Goal: Transaction & Acquisition: Purchase product/service

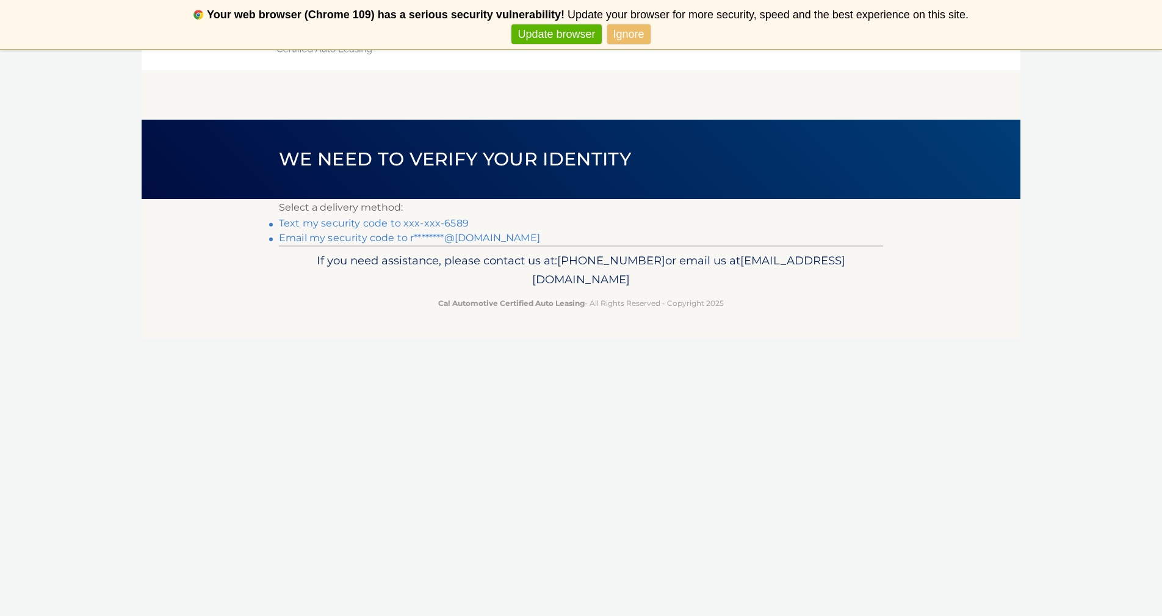
click at [428, 223] on link "Text my security code to xxx-xxx-6589" at bounding box center [374, 223] width 190 height 12
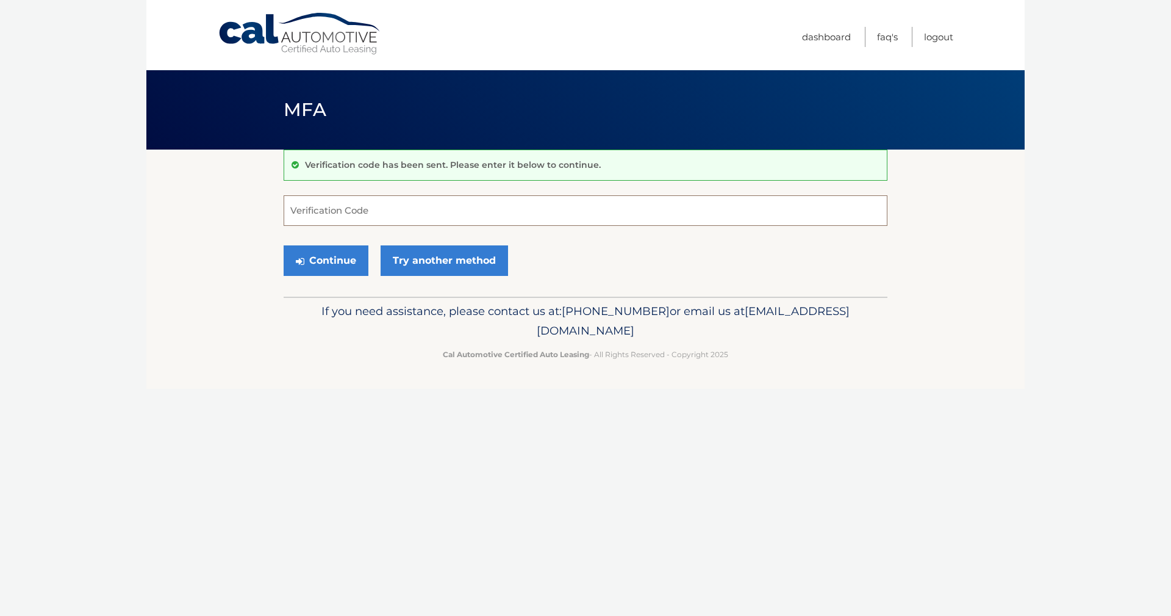
click at [419, 217] on input "Verification Code" at bounding box center [586, 210] width 604 height 31
type input "591087"
click at [327, 258] on button "Continue" at bounding box center [326, 260] width 85 height 31
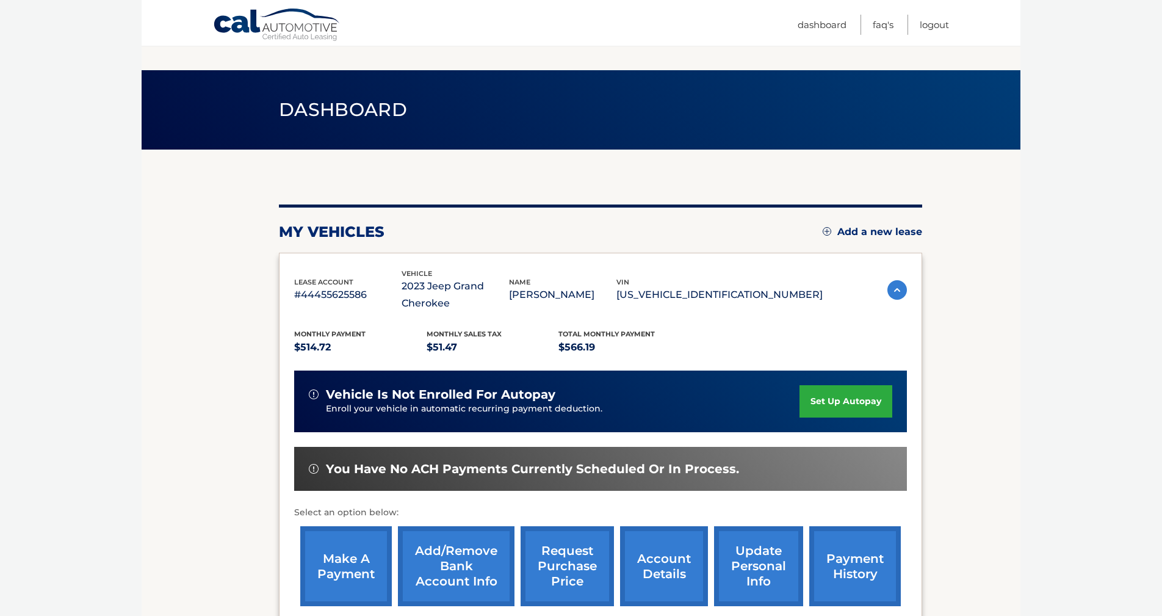
scroll to position [141, 0]
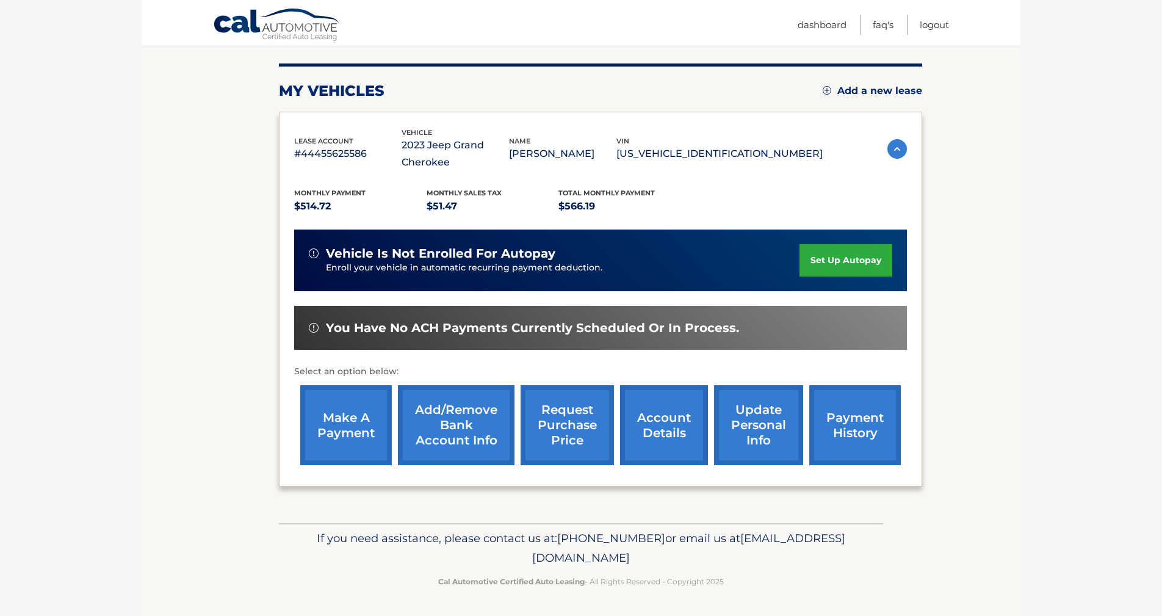
click at [342, 423] on link "make a payment" at bounding box center [346, 425] width 92 height 80
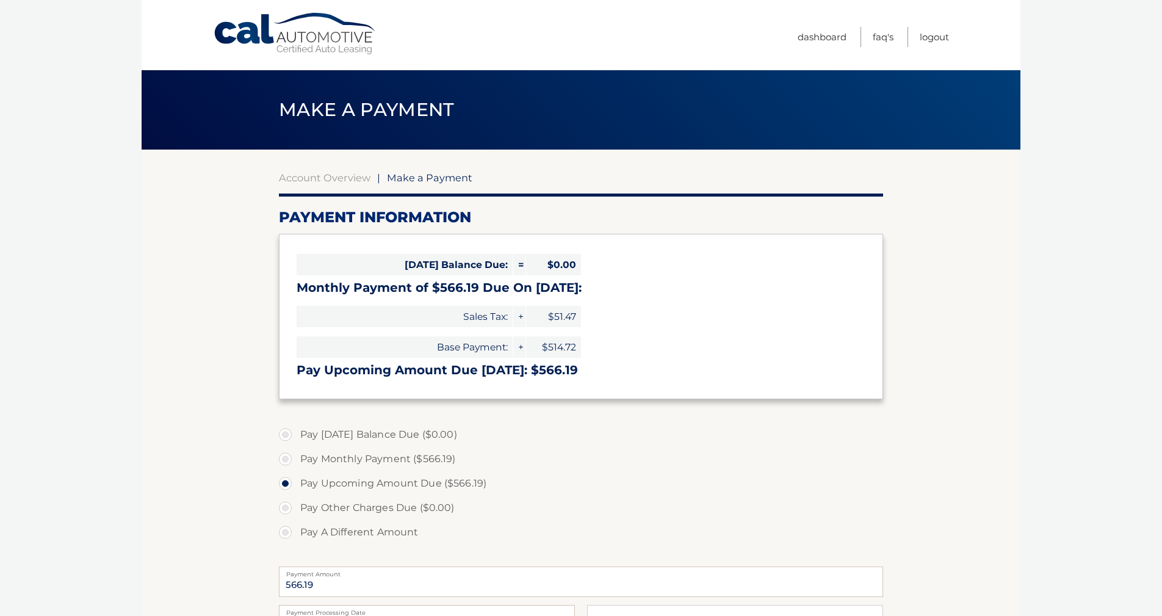
select select "OWRhYTFhNjktYTY5Yy00NTBhLWI5N2QtN2RjNjRhODg3MzE1"
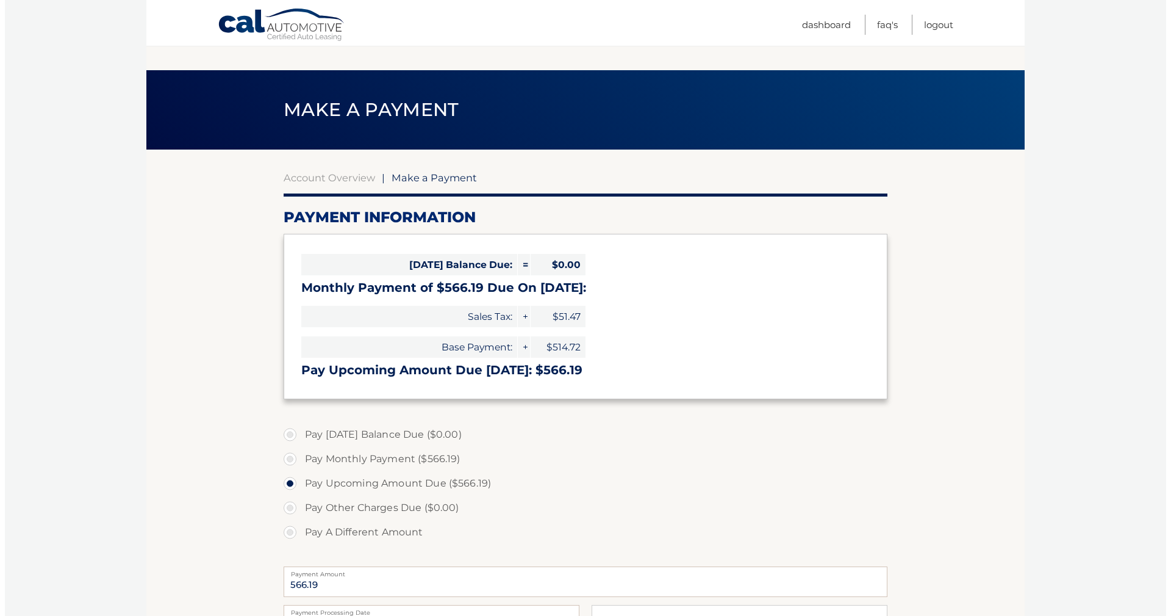
scroll to position [203, 0]
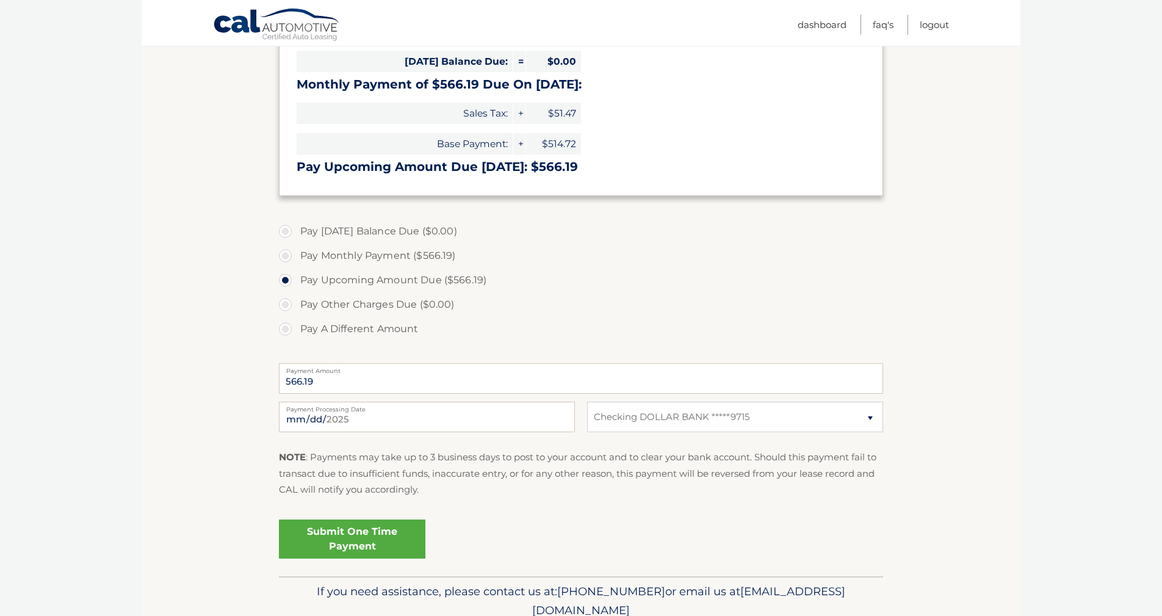
click at [360, 533] on link "Submit One Time Payment" at bounding box center [352, 538] width 146 height 39
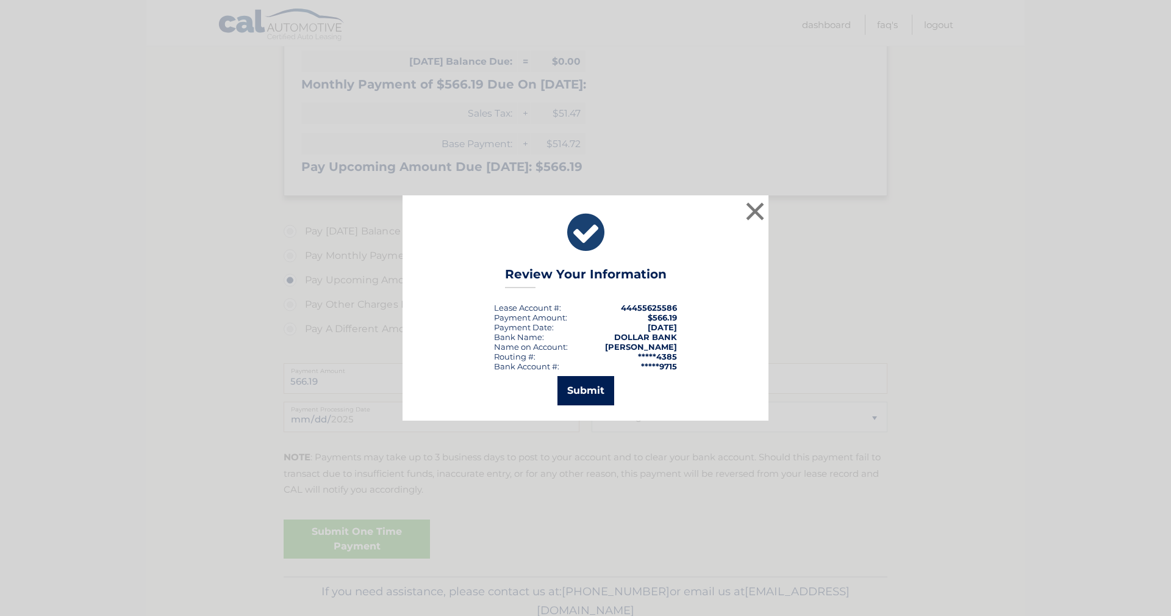
click at [573, 397] on button "Submit" at bounding box center [586, 390] width 57 height 29
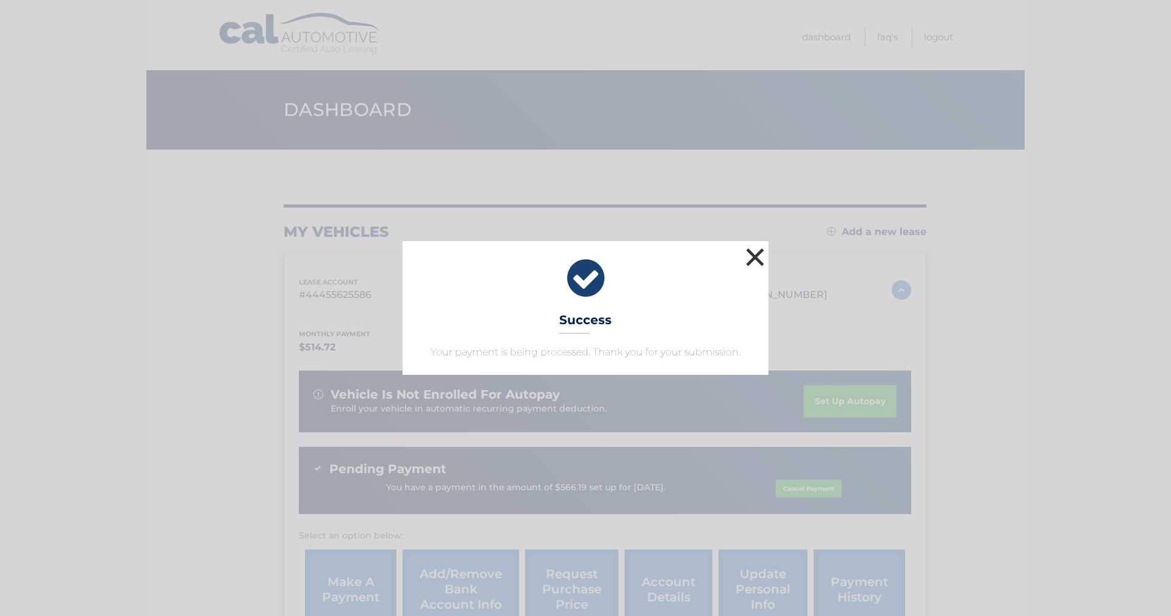
click at [751, 258] on button "×" at bounding box center [755, 257] width 24 height 24
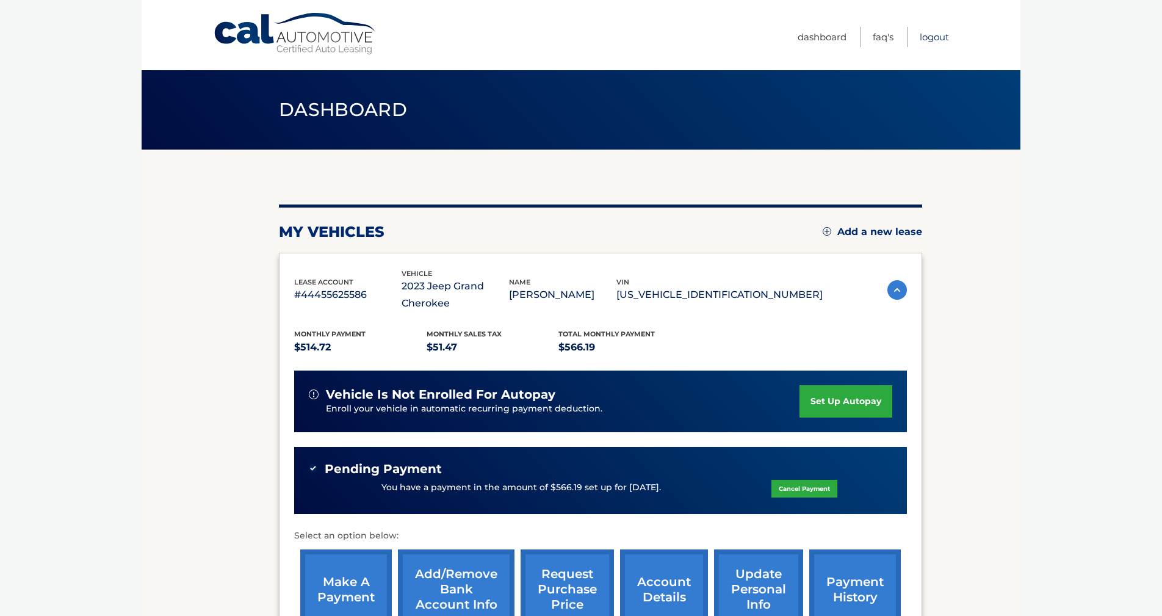
click at [930, 40] on link "Logout" at bounding box center [933, 37] width 29 height 20
